Goal: Navigation & Orientation: Find specific page/section

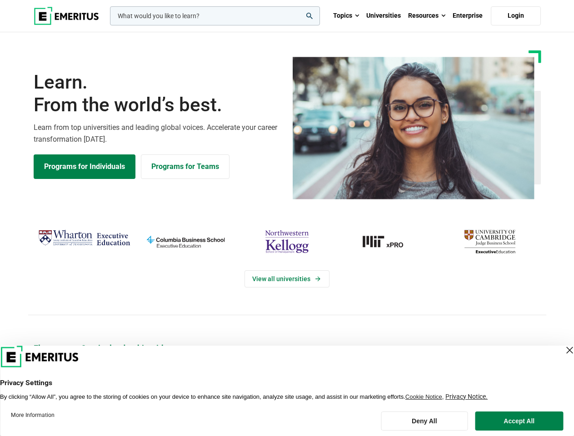
click at [287, 218] on div "View all universities" at bounding box center [287, 270] width 584 height 143
click at [215, 16] on input "woocommerce-product-search-field-0" at bounding box center [215, 15] width 210 height 19
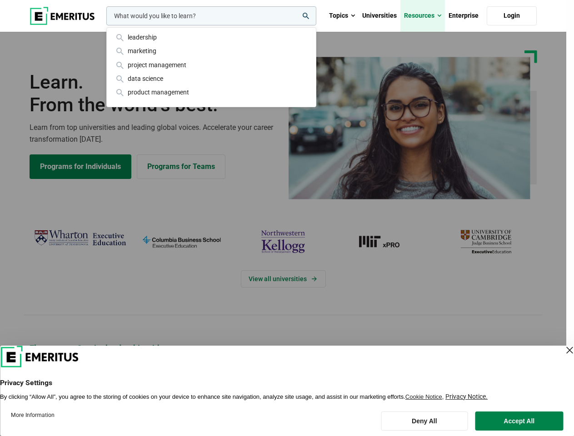
click at [426, 16] on link "Resources" at bounding box center [422, 16] width 45 height 32
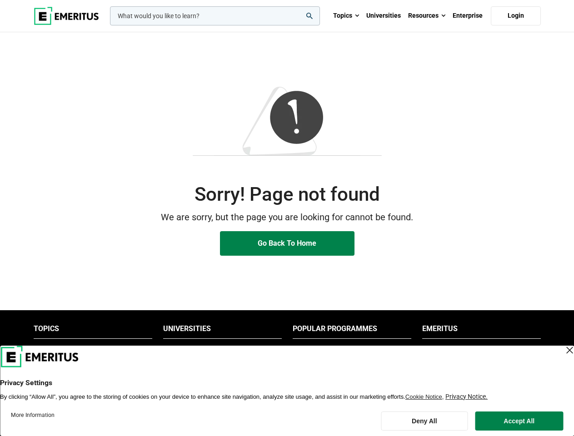
click at [287, 218] on p "We are sorry, but the page you are looking for cannot be found." at bounding box center [287, 217] width 507 height 14
click at [215, 16] on input "woocommerce-product-search-field-0" at bounding box center [215, 15] width 210 height 19
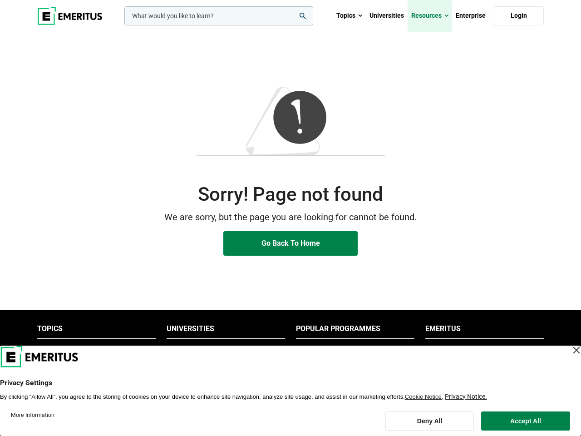
click at [426, 16] on link "Resources" at bounding box center [430, 16] width 45 height 32
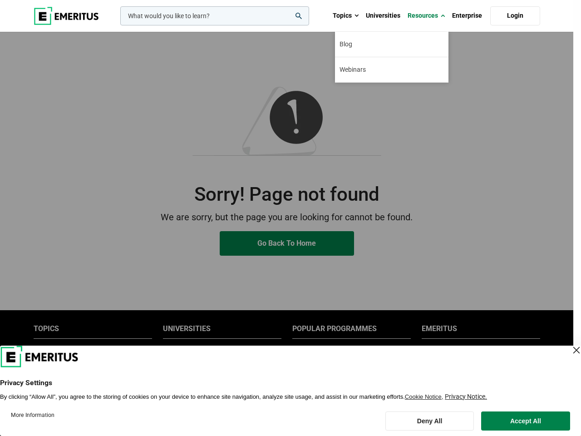
click at [222, 25] on div "leadership marketing project management data science product management" at bounding box center [214, 15] width 191 height 19
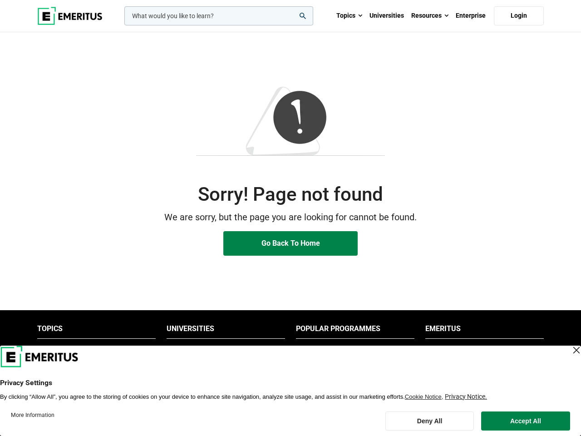
click at [352, 331] on li "Popular Programmes" at bounding box center [355, 331] width 119 height 15
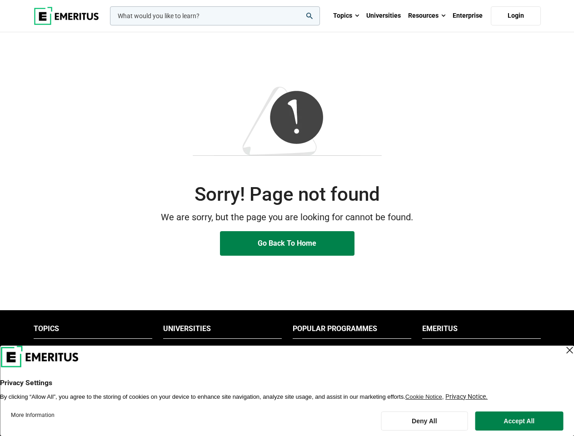
click at [481, 331] on li "Emeritus" at bounding box center [481, 331] width 119 height 15
